Goal: Task Accomplishment & Management: Manage account settings

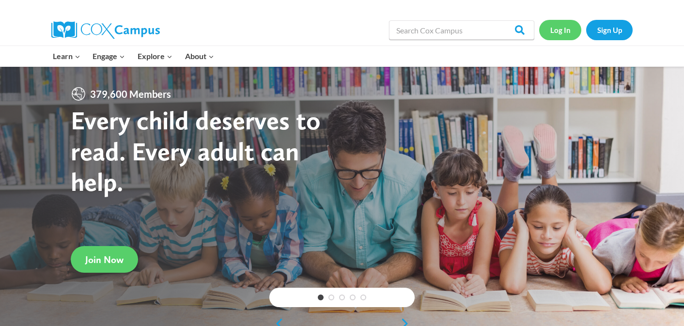
click at [555, 32] on link "Log In" at bounding box center [560, 30] width 42 height 20
click at [559, 20] on link "Log In" at bounding box center [560, 30] width 42 height 20
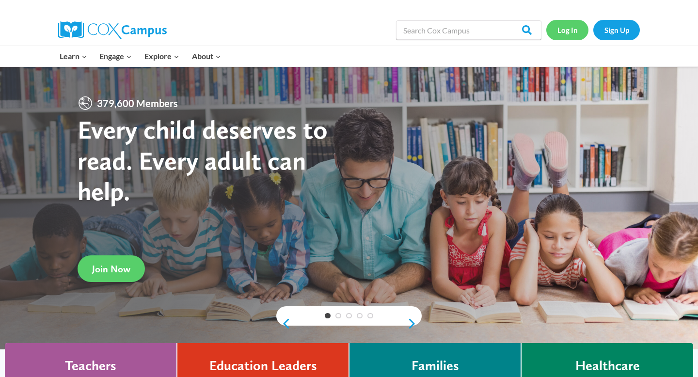
click at [558, 31] on link "Log In" at bounding box center [567, 30] width 42 height 20
click at [554, 39] on link "Log In" at bounding box center [567, 30] width 42 height 20
click at [565, 28] on link "Log In" at bounding box center [567, 30] width 42 height 20
